Goal: Task Accomplishment & Management: Use online tool/utility

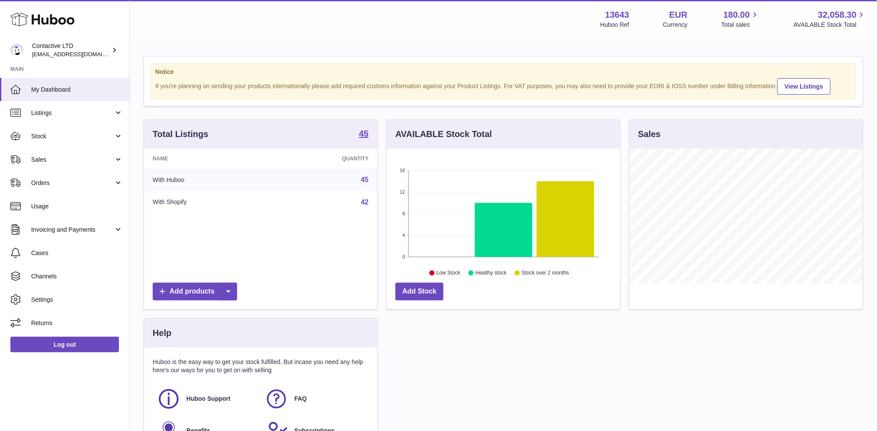
scroll to position [134, 233]
drag, startPoint x: 155, startPoint y: 71, endPoint x: 777, endPoint y: 87, distance: 622.5
click at [777, 87] on div "Notice If you're planning on sending your products internationally please add r…" at bounding box center [502, 81] width 705 height 36
copy div "Notice If you're planning on sending your products internationally please add r…"
click at [534, 346] on div "Total Listings 45 Name Quantity With Huboo 45 With Shopify 42 Add products AVAI…" at bounding box center [503, 292] width 728 height 347
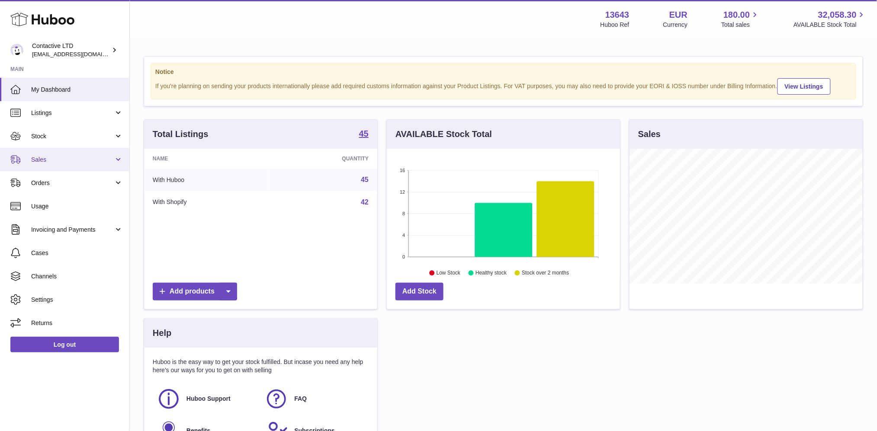
click at [48, 151] on link "Sales" at bounding box center [64, 159] width 129 height 23
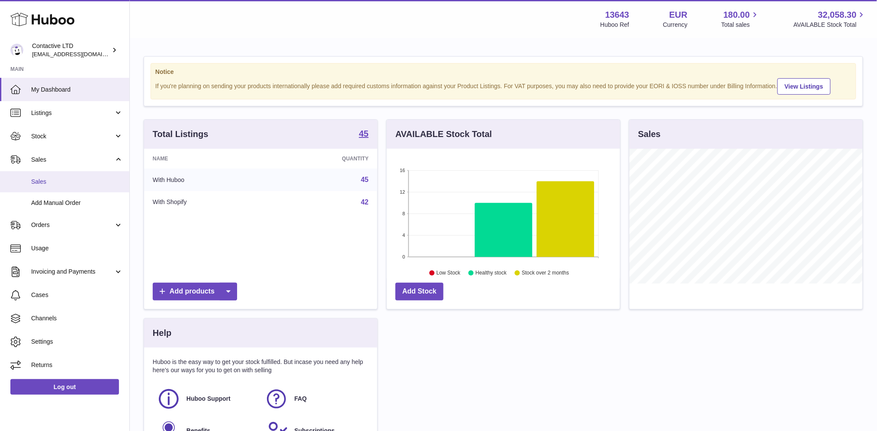
click at [55, 179] on span "Sales" at bounding box center [77, 182] width 92 height 8
